Goal: Transaction & Acquisition: Purchase product/service

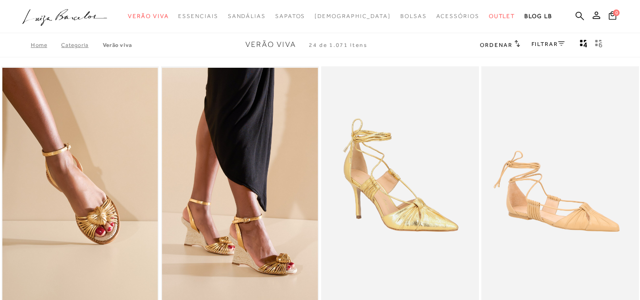
click at [575, 13] on icon at bounding box center [579, 15] width 9 height 9
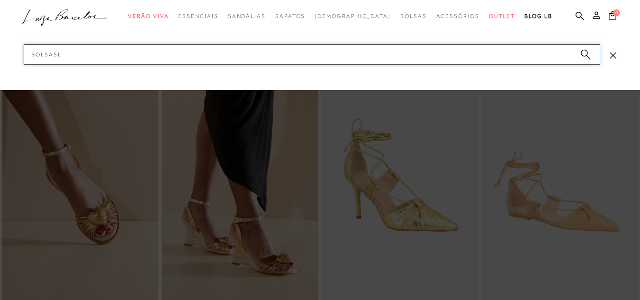
type input "bolsas"
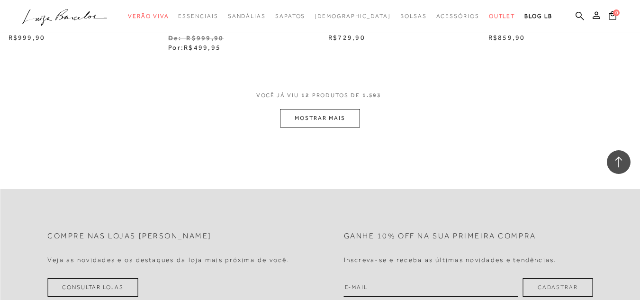
scroll to position [947, 0]
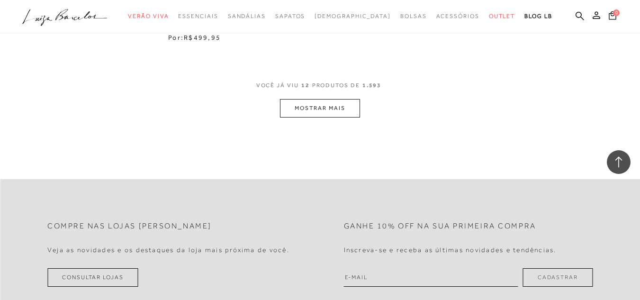
click at [294, 111] on button "MOSTRAR MAIS" at bounding box center [320, 108] width 80 height 18
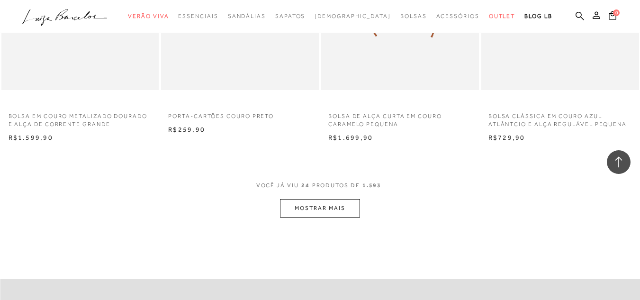
scroll to position [1752, 0]
click at [312, 207] on button "MOSTRAR MAIS" at bounding box center [320, 207] width 80 height 18
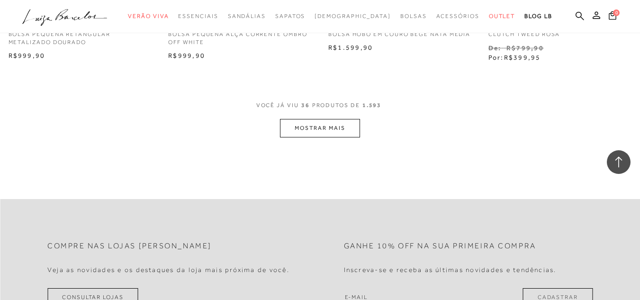
scroll to position [2747, 0]
click at [318, 130] on button "MOSTRAR MAIS" at bounding box center [320, 126] width 80 height 18
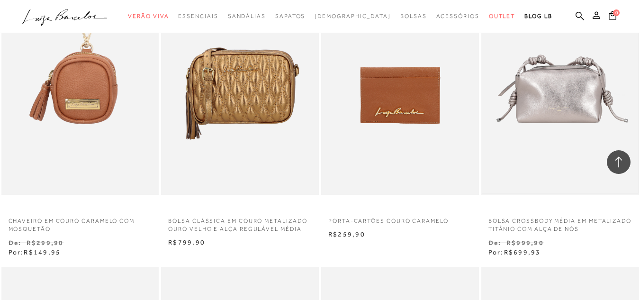
scroll to position [2841, 0]
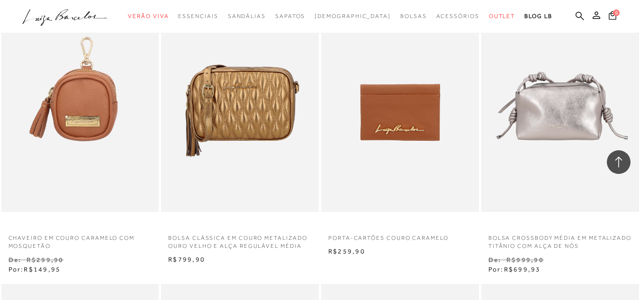
click at [572, 103] on img at bounding box center [560, 93] width 156 height 233
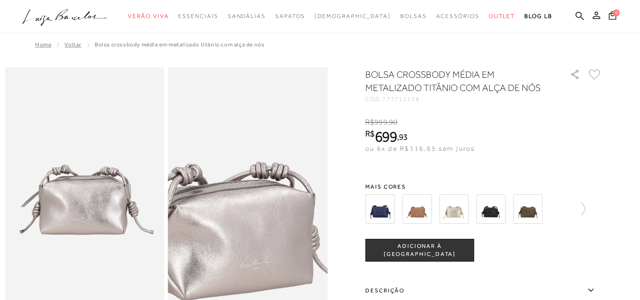
click at [268, 173] on img at bounding box center [230, 203] width 319 height 478
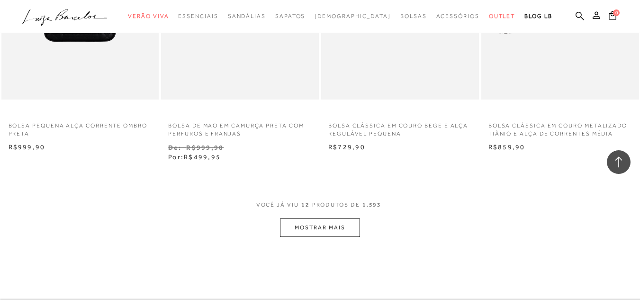
scroll to position [852, 0]
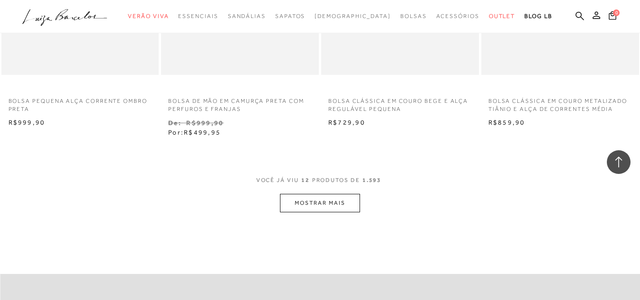
click at [349, 205] on button "MOSTRAR MAIS" at bounding box center [320, 203] width 80 height 18
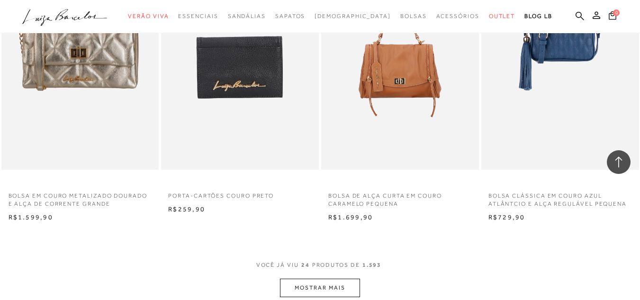
scroll to position [1752, 0]
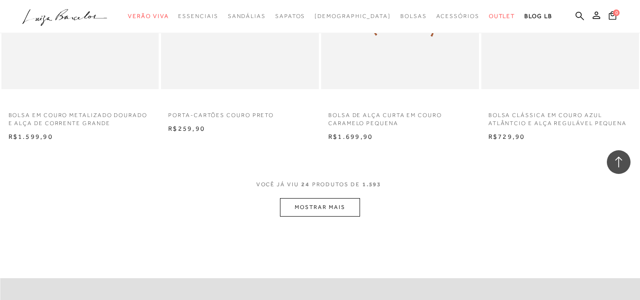
click at [331, 206] on button "MOSTRAR MAIS" at bounding box center [320, 207] width 80 height 18
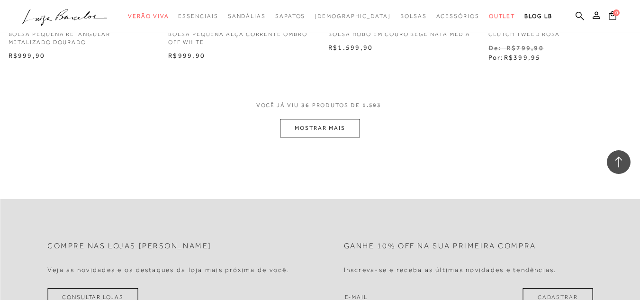
scroll to position [2747, 0]
click at [320, 119] on button "MOSTRAR MAIS" at bounding box center [320, 126] width 80 height 18
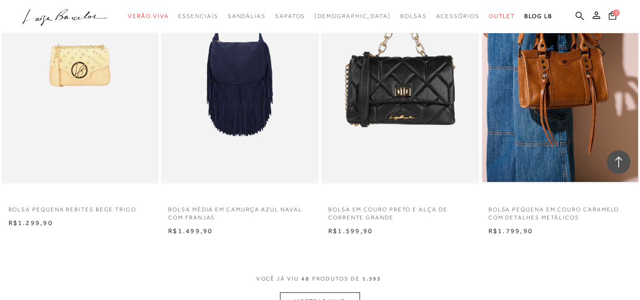
scroll to position [3504, 0]
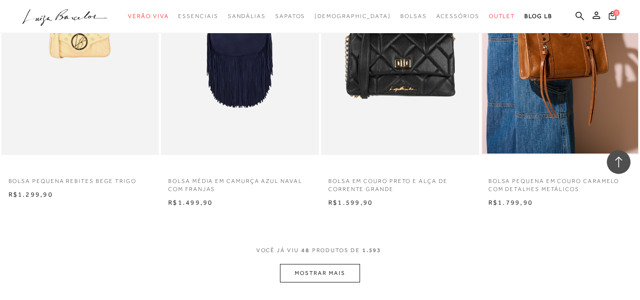
click at [333, 272] on button "MOSTRAR MAIS" at bounding box center [320, 273] width 80 height 18
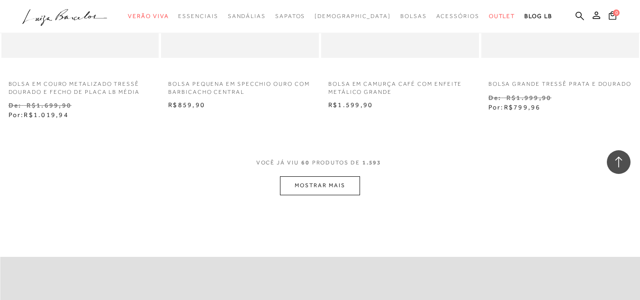
scroll to position [4546, 0]
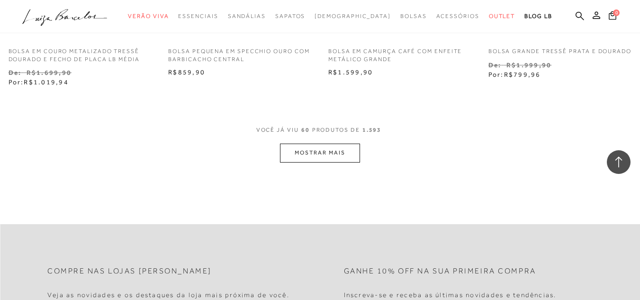
click at [350, 156] on button "MOSTRAR MAIS" at bounding box center [320, 152] width 80 height 18
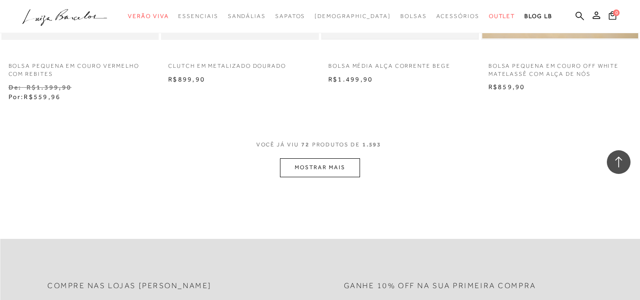
scroll to position [5446, 0]
click at [323, 170] on button "MOSTRAR MAIS" at bounding box center [320, 167] width 80 height 18
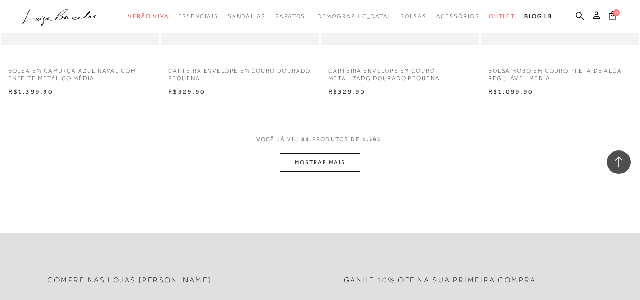
scroll to position [6346, 0]
click at [317, 160] on button "MOSTRAR MAIS" at bounding box center [320, 161] width 80 height 18
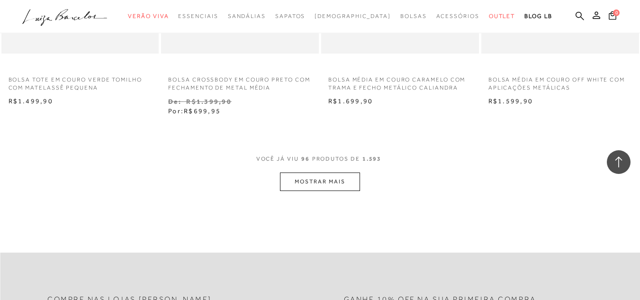
scroll to position [7340, 0]
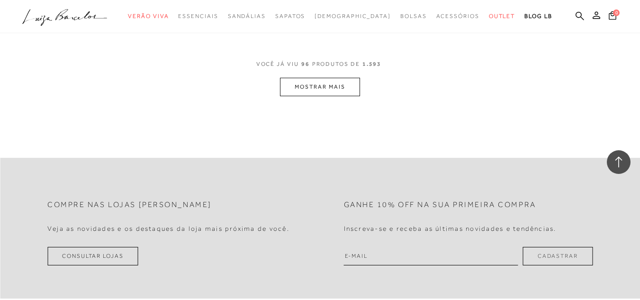
click at [336, 86] on button "MOSTRAR MAIS" at bounding box center [320, 87] width 80 height 18
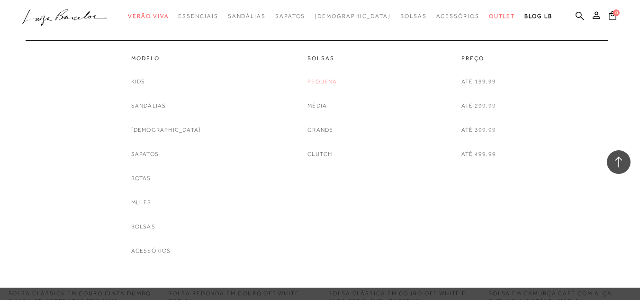
click at [320, 81] on link "Pequena" at bounding box center [321, 82] width 29 height 10
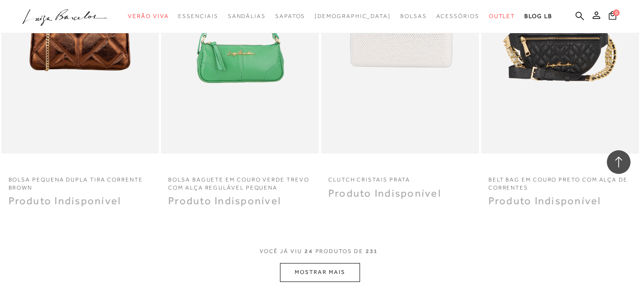
scroll to position [1894, 0]
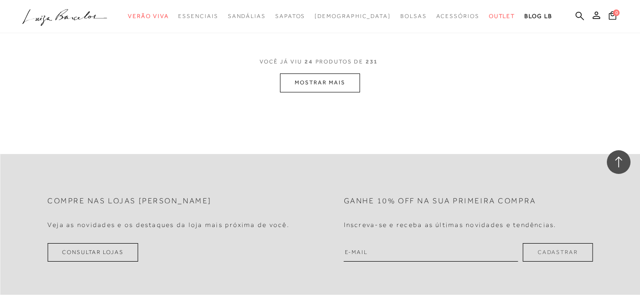
click at [311, 90] on button "MOSTRAR MAIS" at bounding box center [320, 82] width 80 height 18
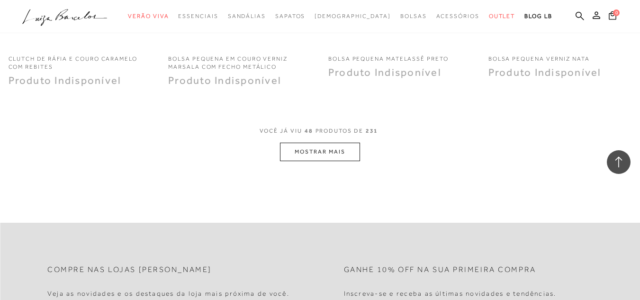
scroll to position [3646, 0]
click at [341, 161] on button "MOSTRAR MAIS" at bounding box center [320, 151] width 80 height 18
